Goal: Information Seeking & Learning: Learn about a topic

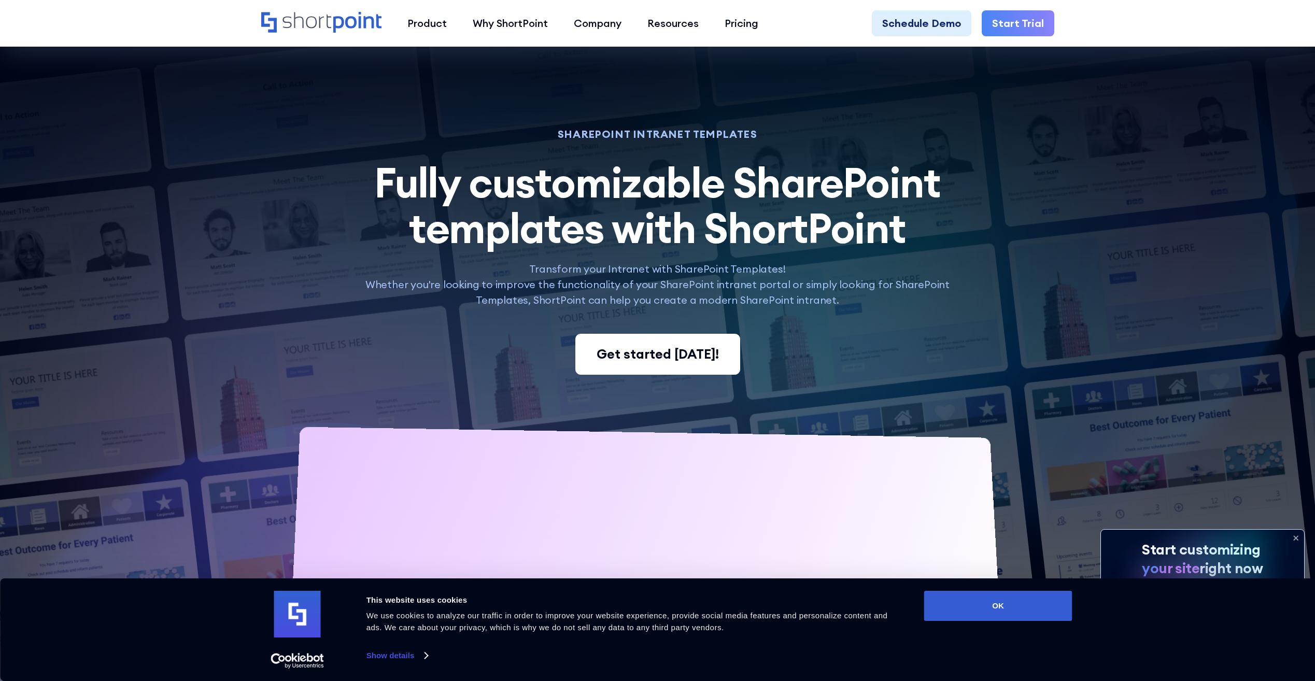
scroll to position [259, 0]
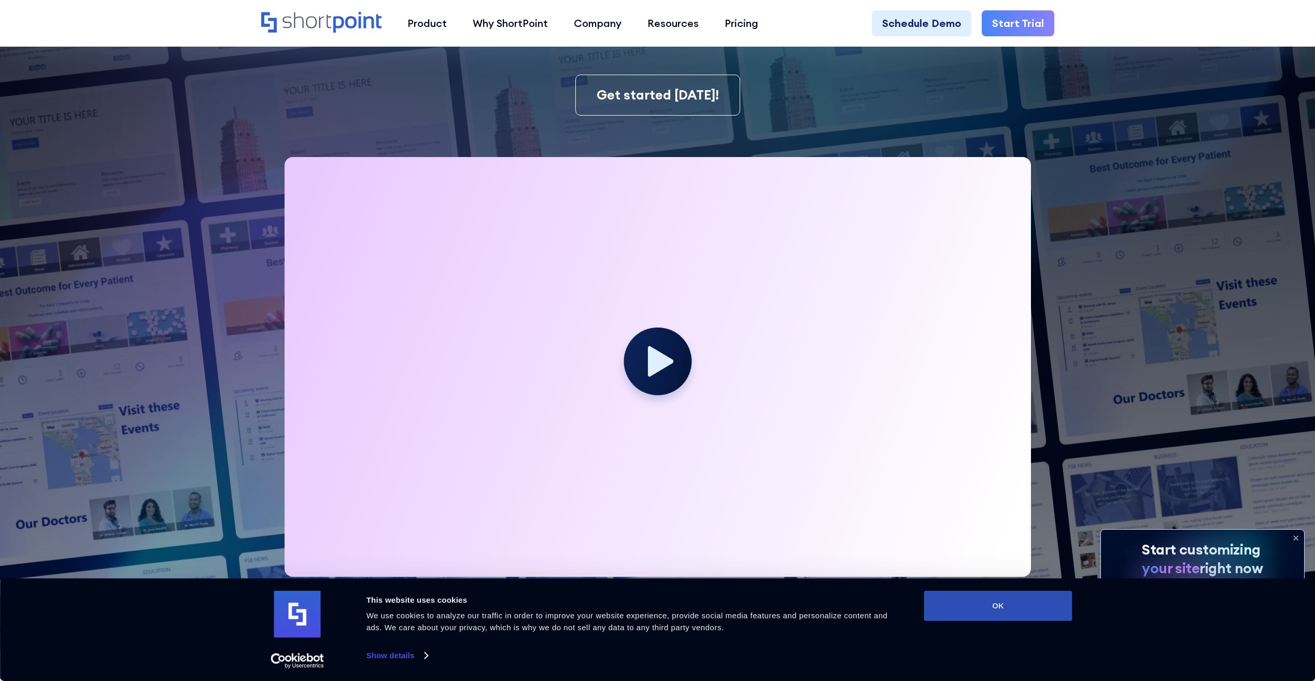
click at [958, 605] on button "OK" at bounding box center [998, 606] width 148 height 30
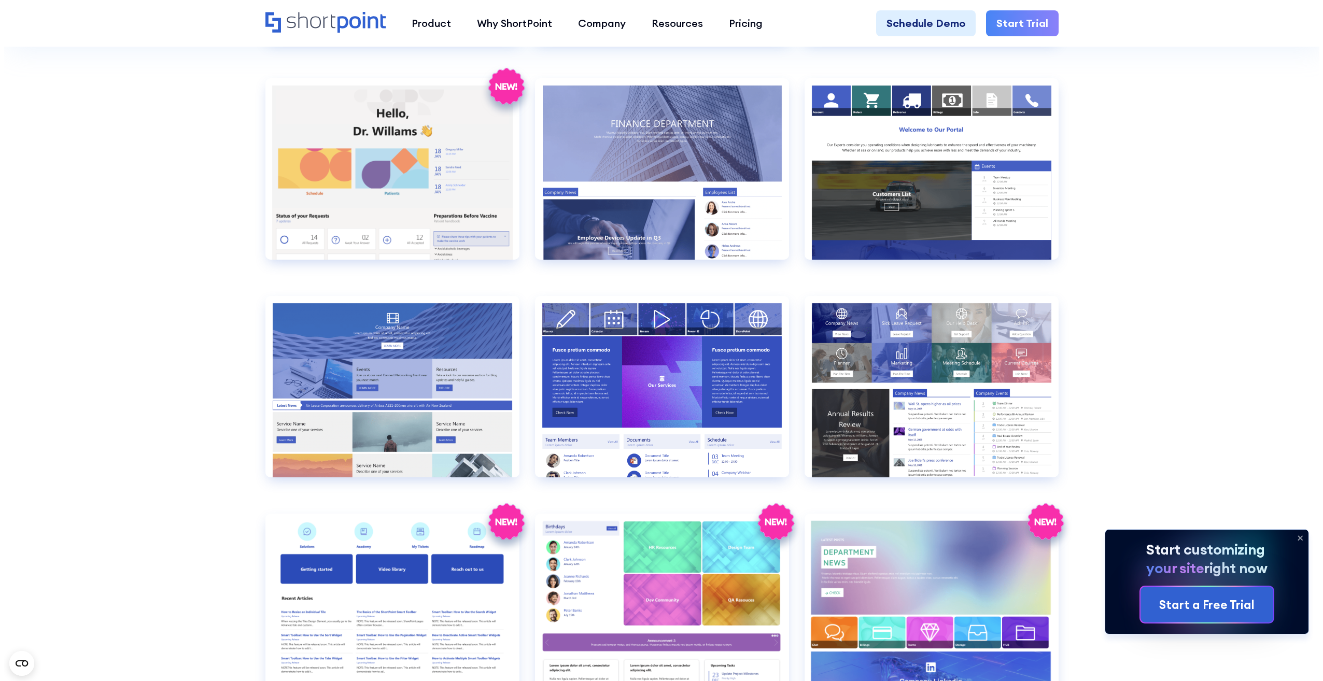
scroll to position [2281, 0]
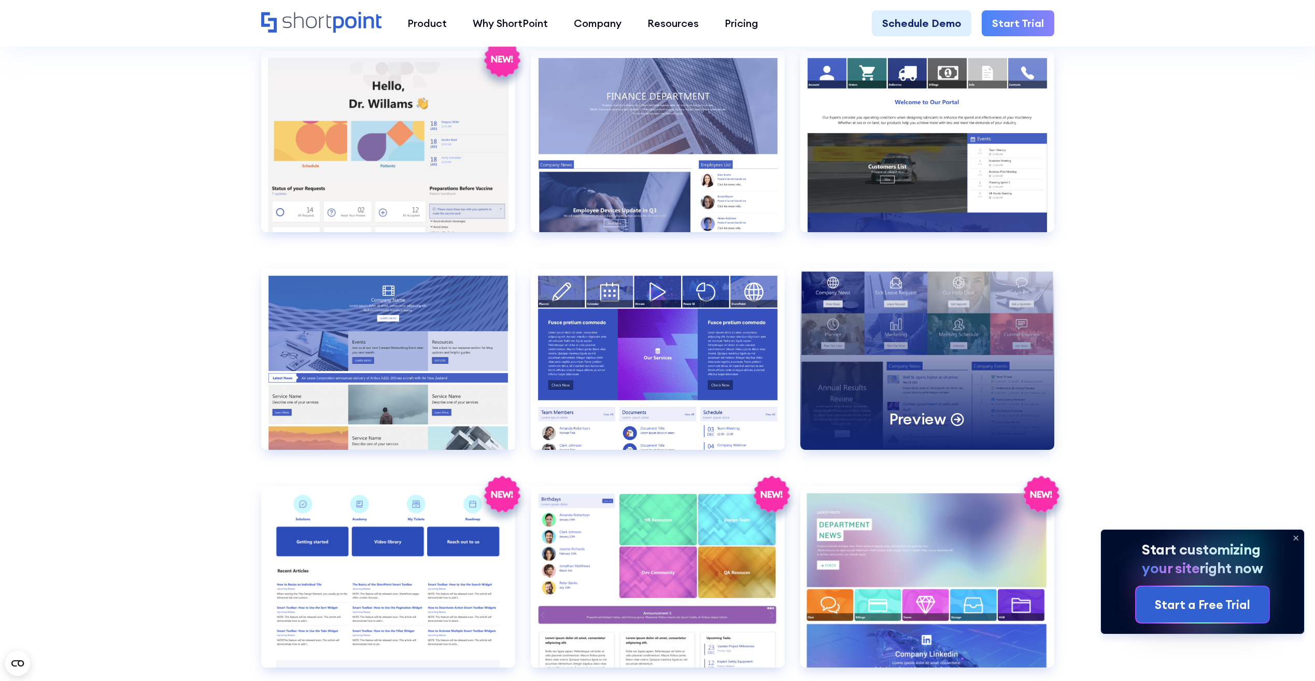
click at [949, 346] on div "Preview" at bounding box center [928, 359] width 254 height 181
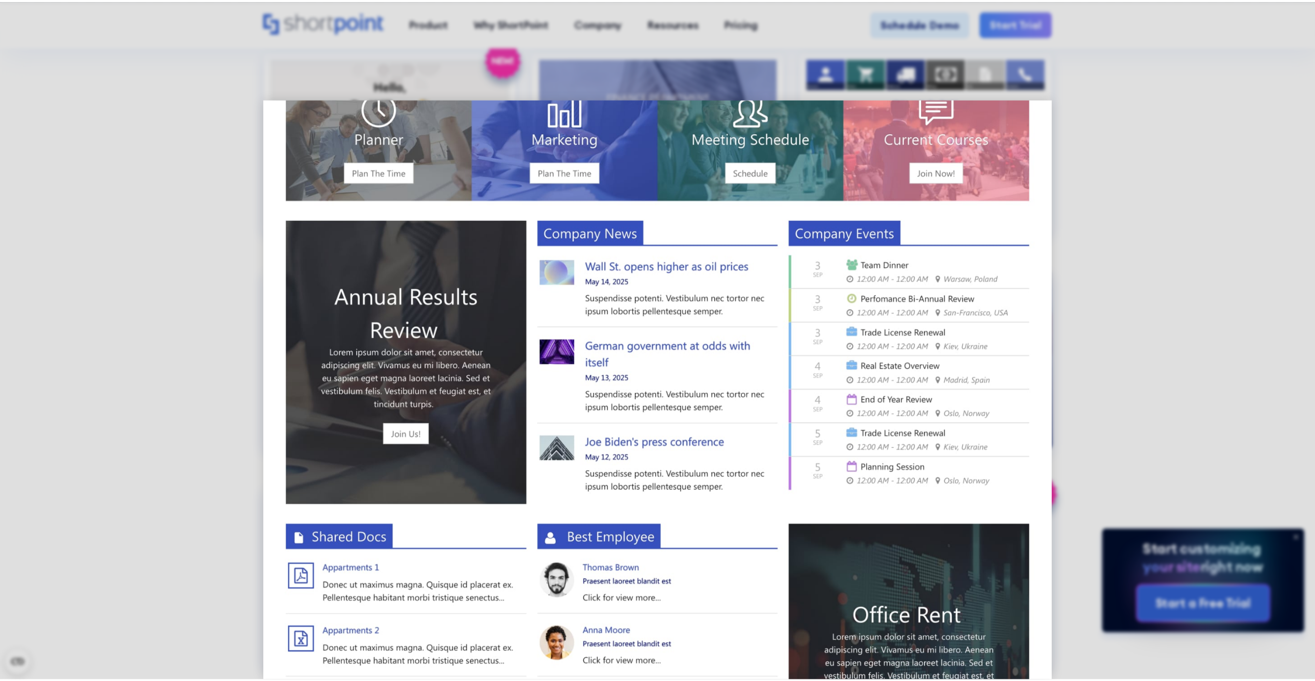
scroll to position [0, 0]
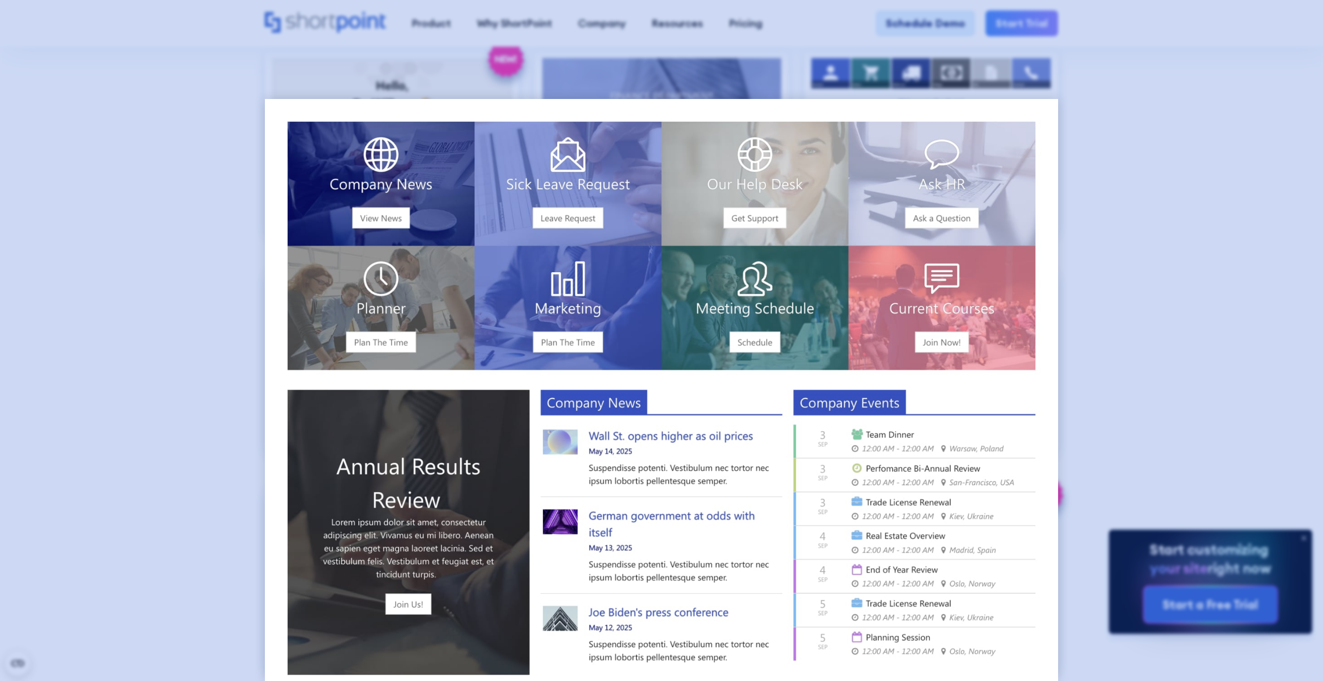
click at [1212, 266] on div at bounding box center [661, 340] width 1323 height 681
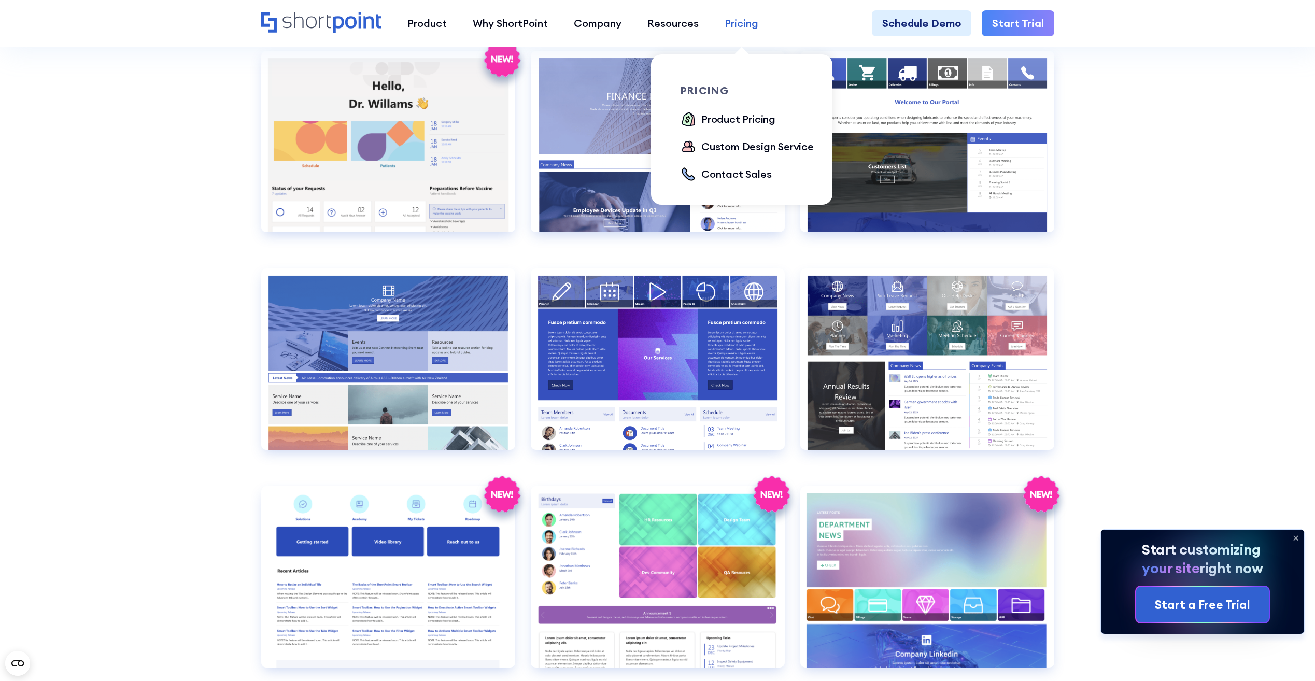
click at [764, 32] on link "Pricing" at bounding box center [742, 23] width 60 height 26
click at [751, 116] on div "Product Pricing" at bounding box center [738, 119] width 74 height 16
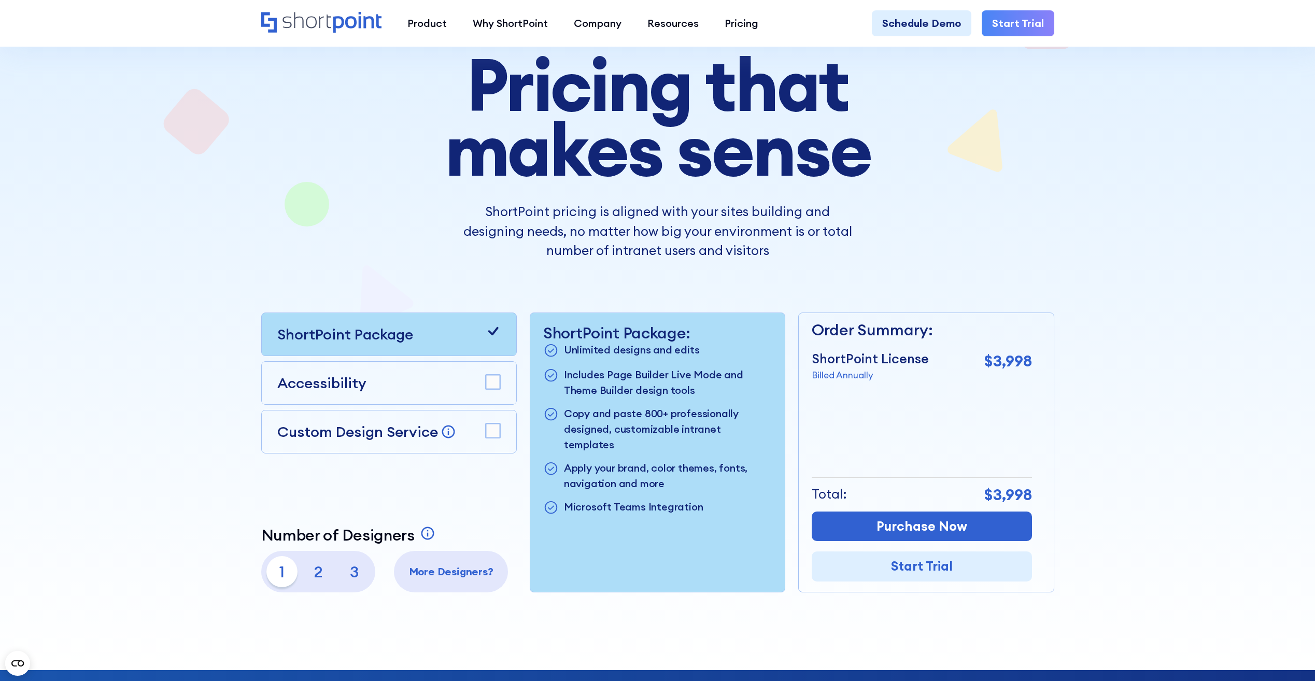
scroll to position [104, 0]
click at [1158, 232] on div at bounding box center [657, 296] width 1315 height 748
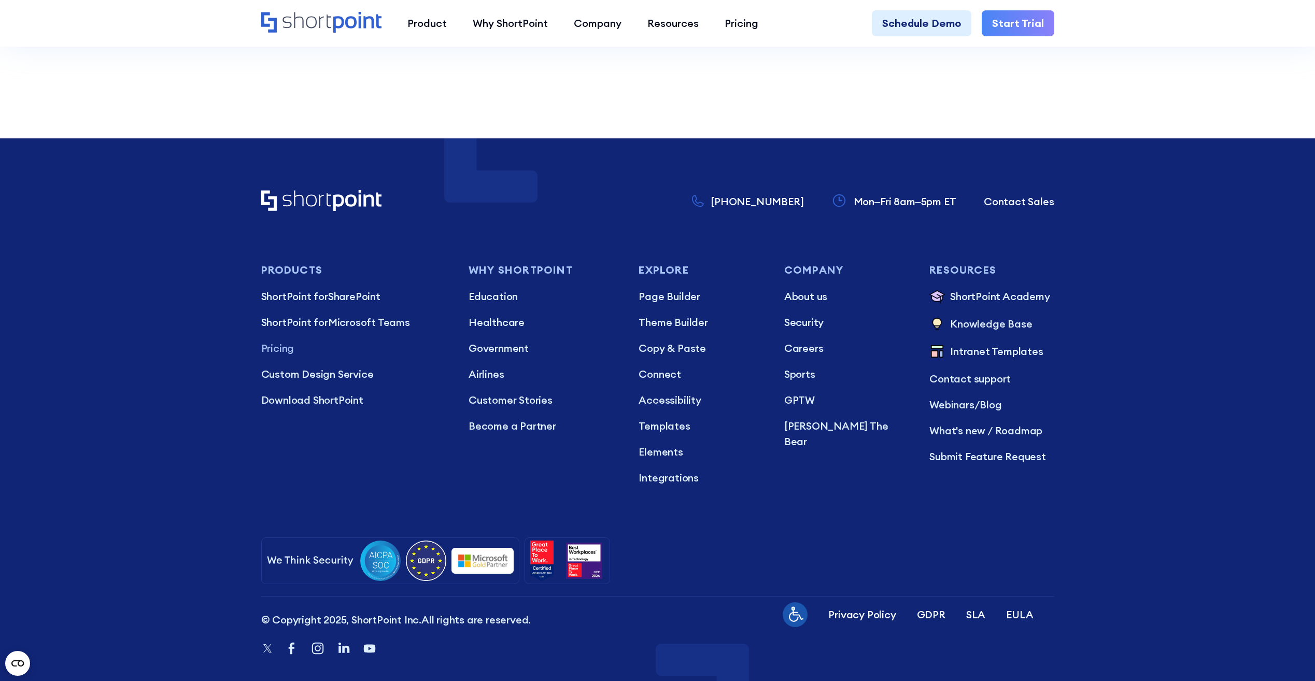
scroll to position [3073, 0]
